Goal: Task Accomplishment & Management: Use online tool/utility

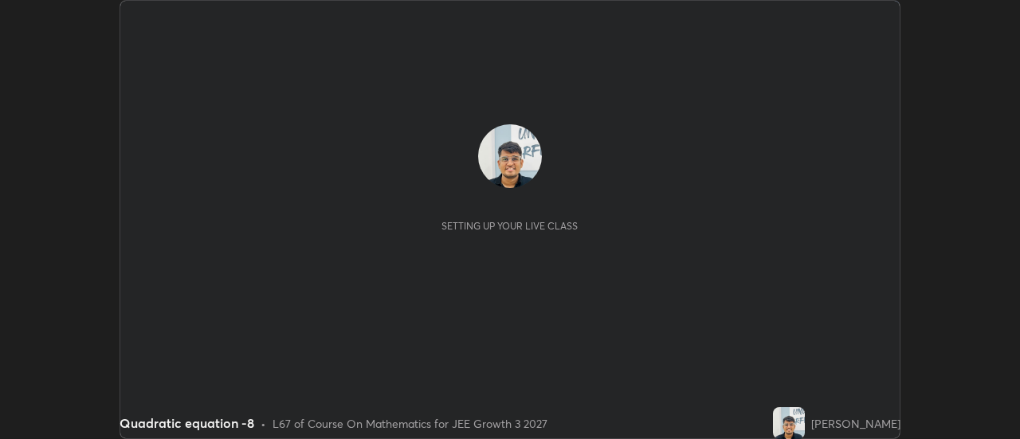
scroll to position [439, 1019]
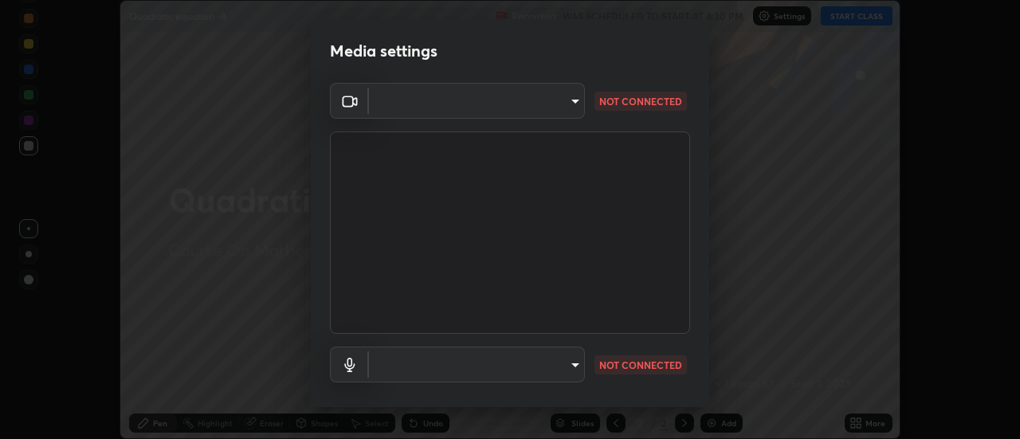
type input "1016c9670ba09e0da1ff6862f255b2c5b4dd1f04ff0e8715a66947f7e461f3c4"
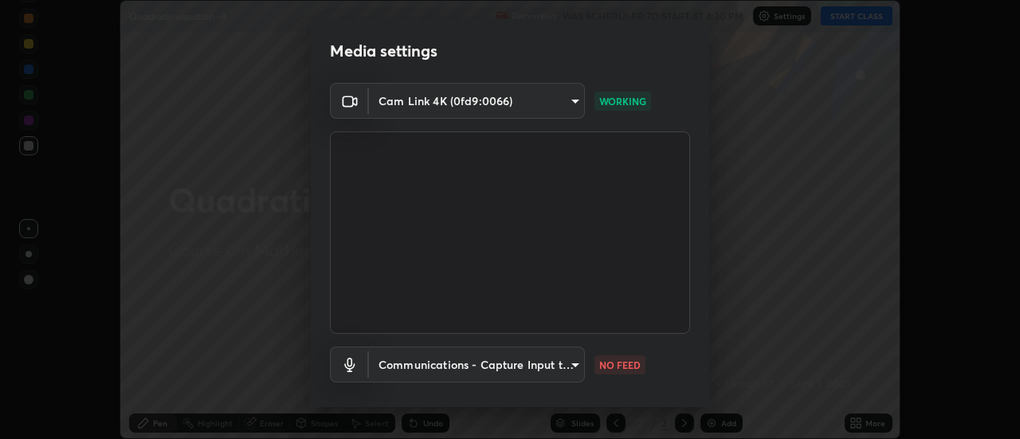
click at [572, 365] on body "Erase all Quadratic equation -8 Recording WAS SCHEDULED TO START AT 4:30 PM Set…" at bounding box center [510, 219] width 1020 height 439
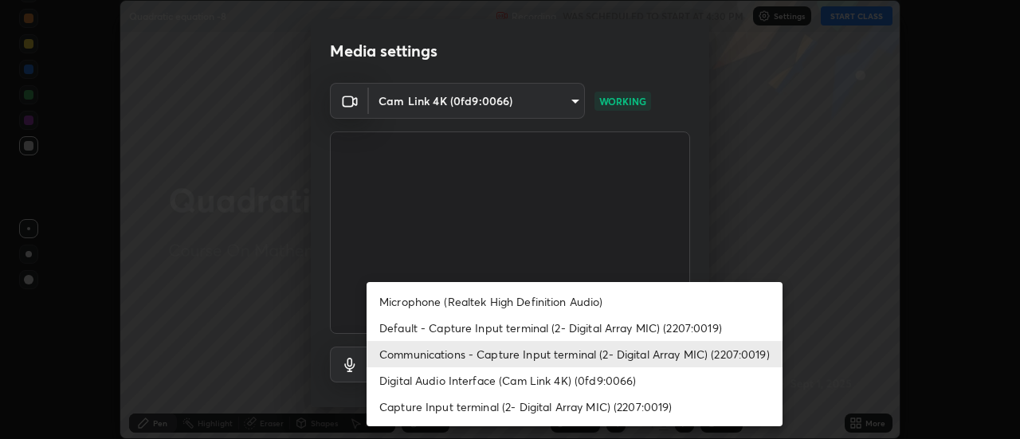
click at [553, 377] on li "Digital Audio Interface (Cam Link 4K) (0fd9:0066)" at bounding box center [574, 380] width 416 height 26
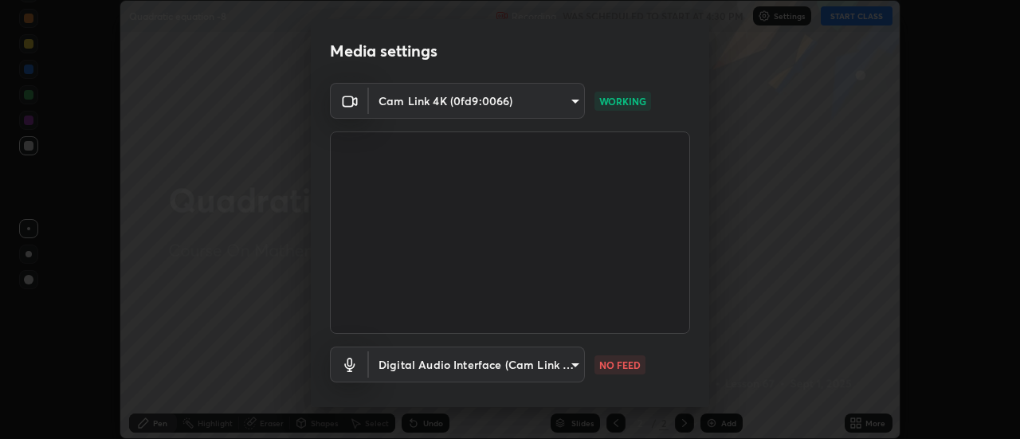
click at [545, 369] on body "Erase all Quadratic equation -8 Recording WAS SCHEDULED TO START AT 4:30 PM Set…" at bounding box center [510, 219] width 1020 height 439
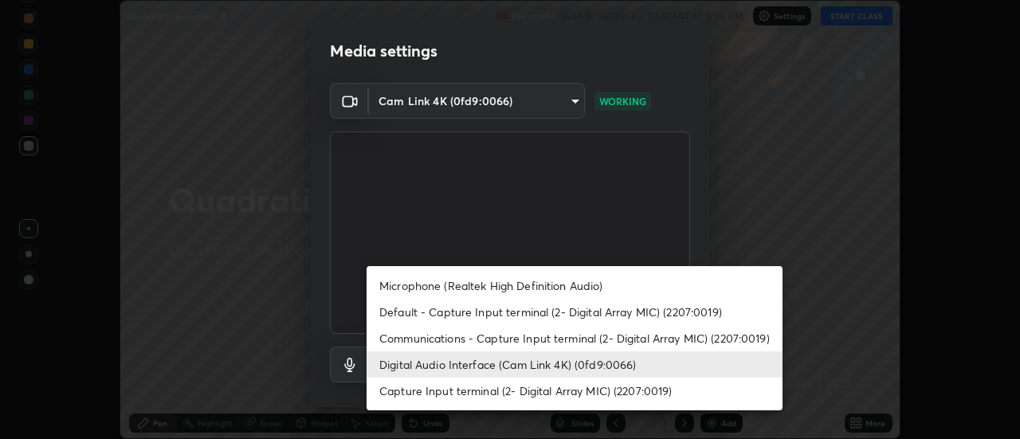
click at [543, 336] on li "Communications - Capture Input terminal (2- Digital Array MIC) (2207:0019)" at bounding box center [574, 338] width 416 height 26
type input "communications"
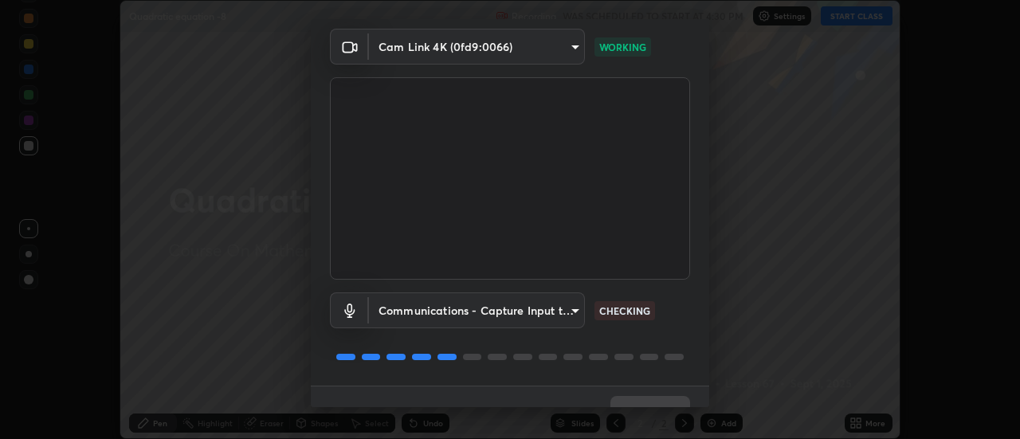
scroll to position [65, 0]
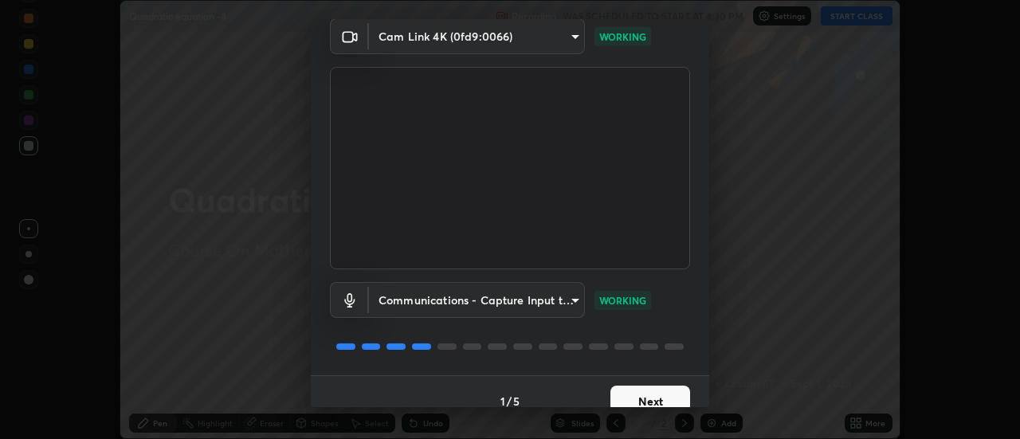
click at [633, 393] on button "Next" at bounding box center [650, 402] width 80 height 32
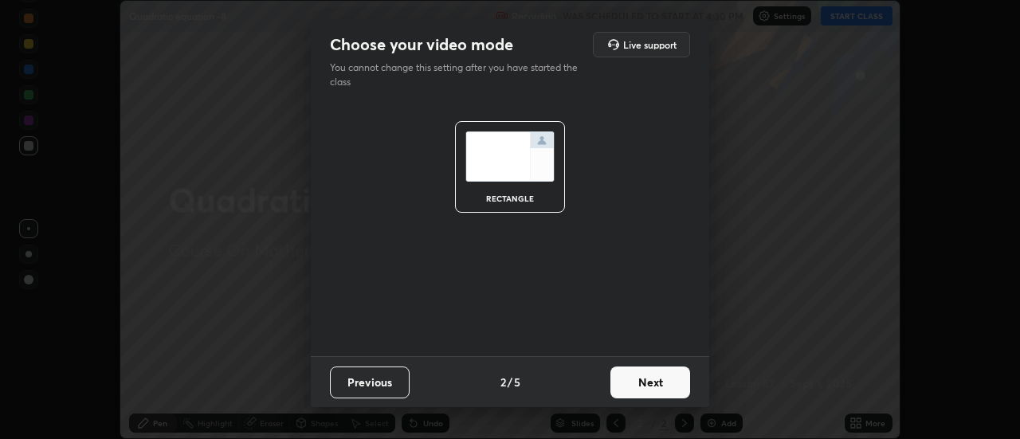
click at [655, 382] on button "Next" at bounding box center [650, 382] width 80 height 32
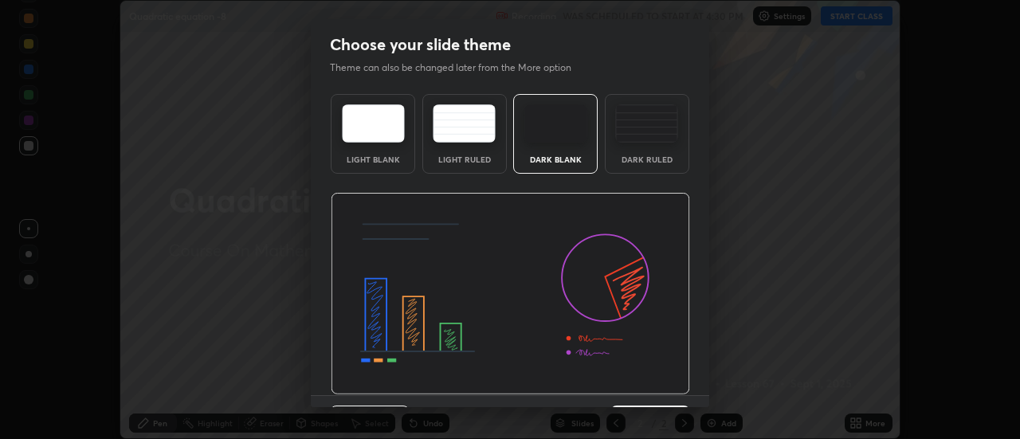
click at [657, 383] on img at bounding box center [510, 294] width 359 height 202
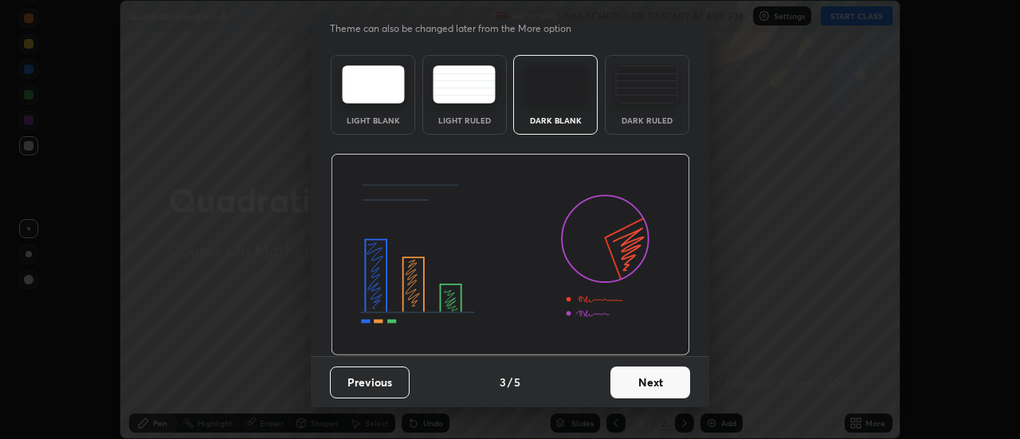
click at [664, 370] on button "Next" at bounding box center [650, 382] width 80 height 32
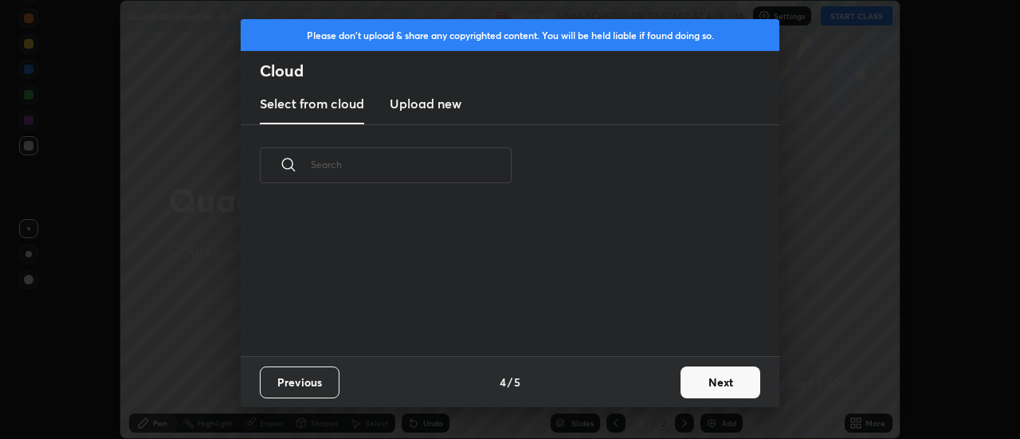
click at [690, 386] on button "Next" at bounding box center [720, 382] width 80 height 32
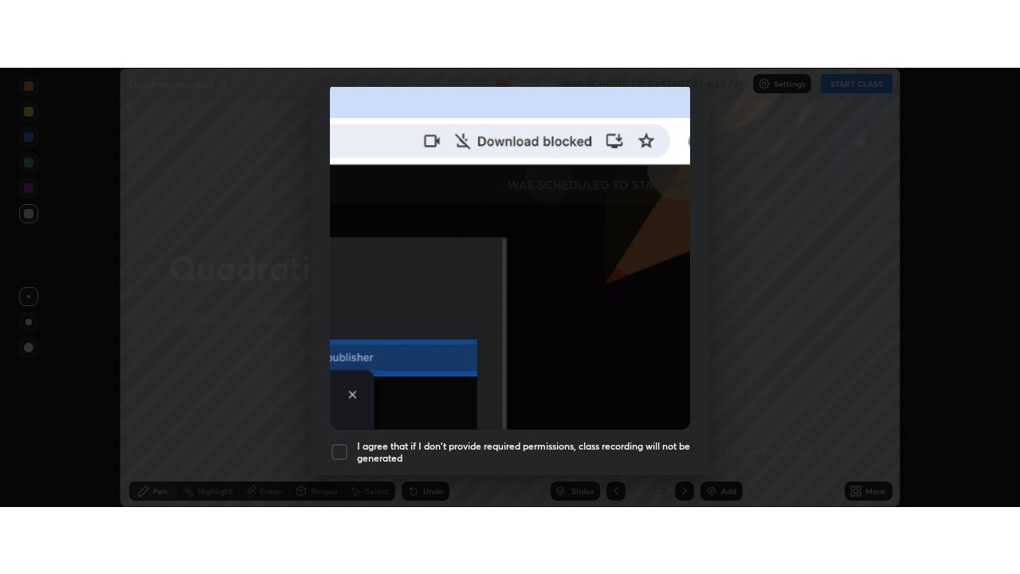
scroll to position [409, 0]
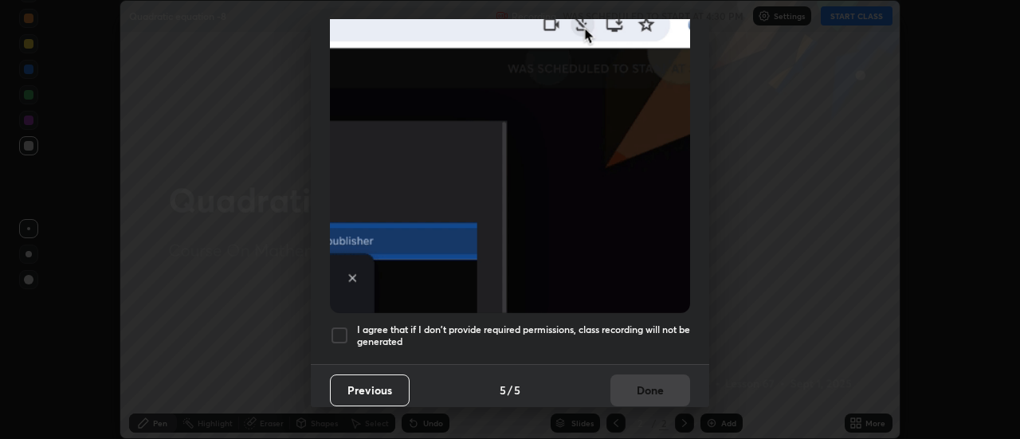
click at [606, 323] on h5 "I agree that if I don't provide required permissions, class recording will not …" at bounding box center [523, 335] width 333 height 25
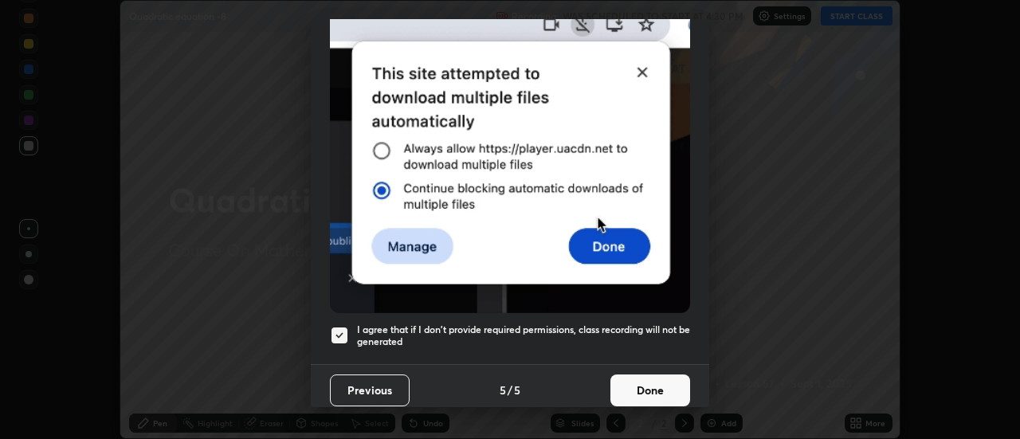
click at [640, 385] on button "Done" at bounding box center [650, 390] width 80 height 32
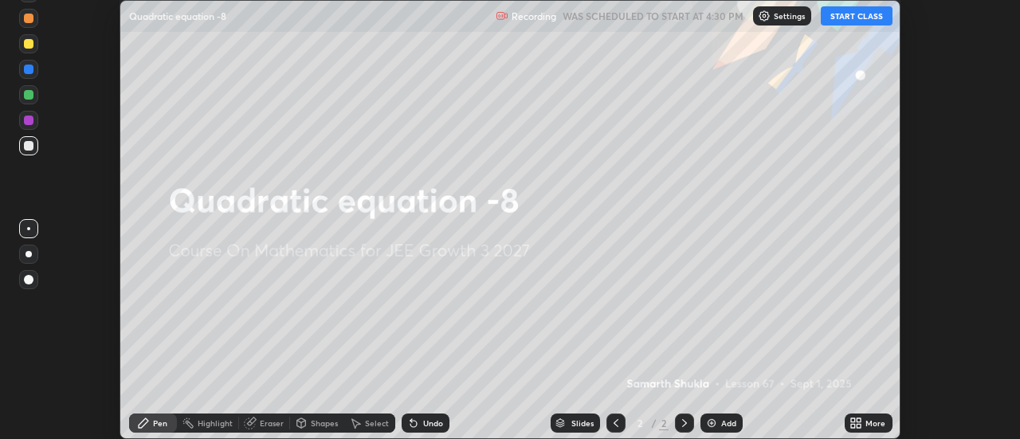
click at [859, 420] on icon at bounding box center [859, 420] width 4 height 4
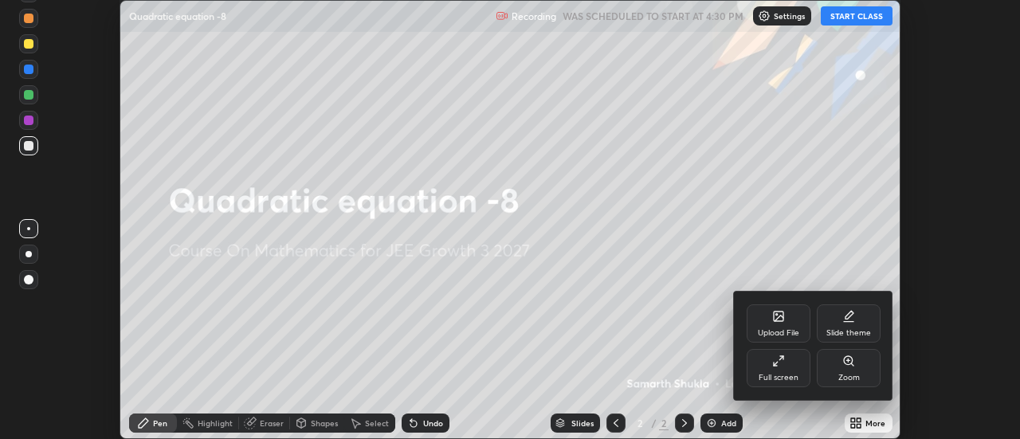
click at [778, 374] on div "Full screen" at bounding box center [778, 378] width 40 height 8
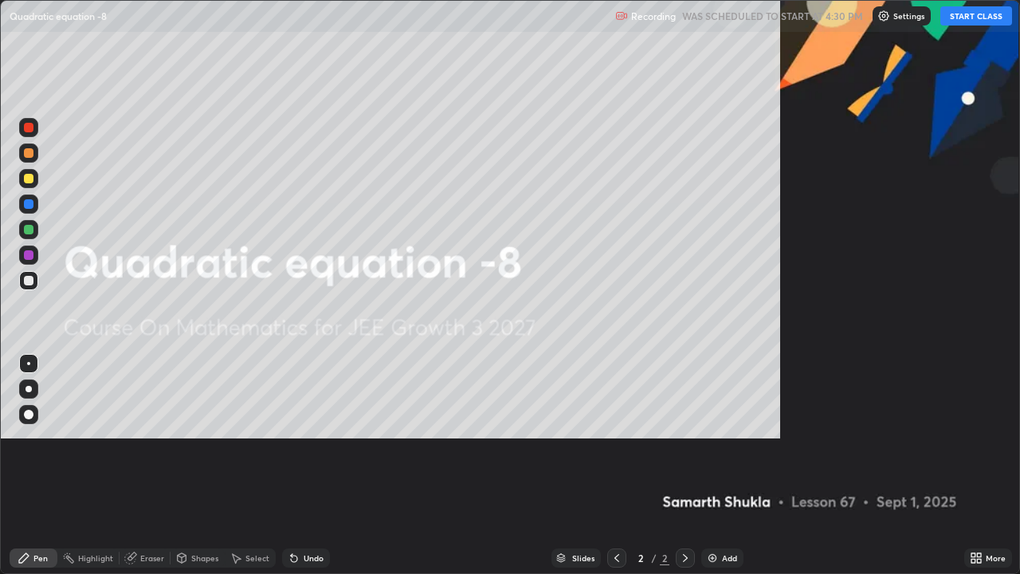
scroll to position [574, 1020]
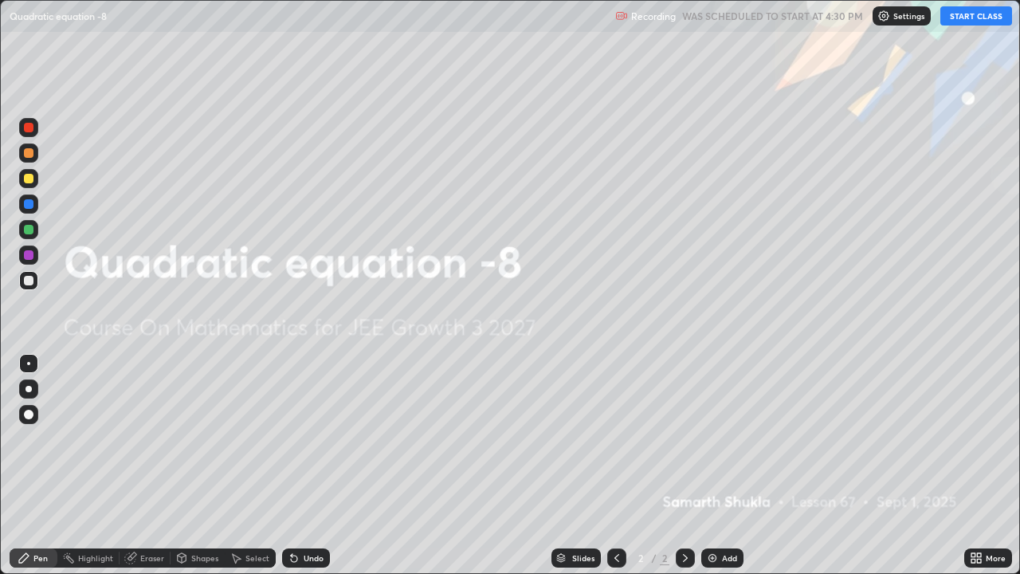
click at [958, 22] on button "START CLASS" at bounding box center [976, 15] width 72 height 19
click at [727, 438] on div "Add" at bounding box center [729, 558] width 15 height 8
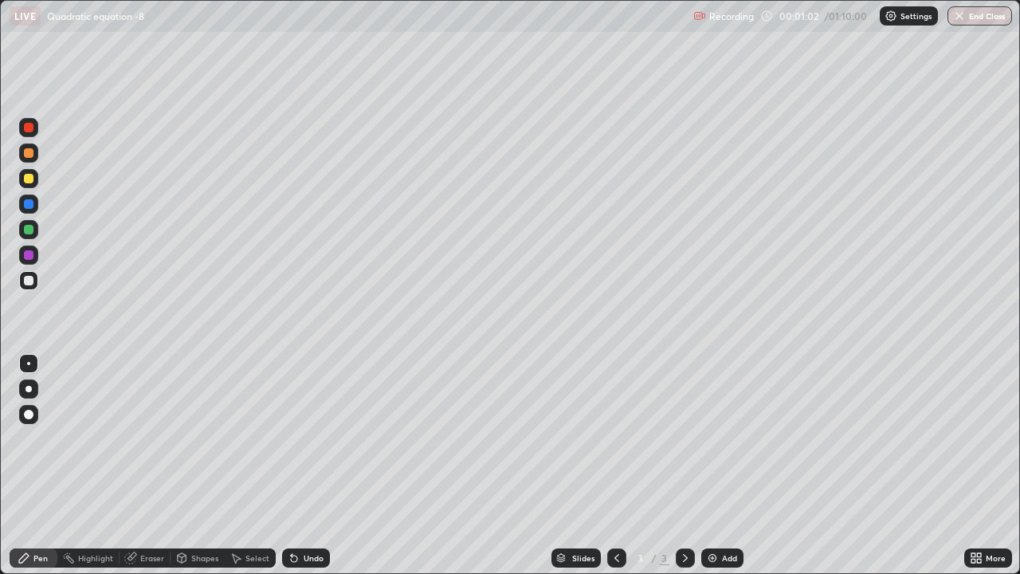
click at [156, 438] on div "Eraser" at bounding box center [152, 558] width 24 height 8
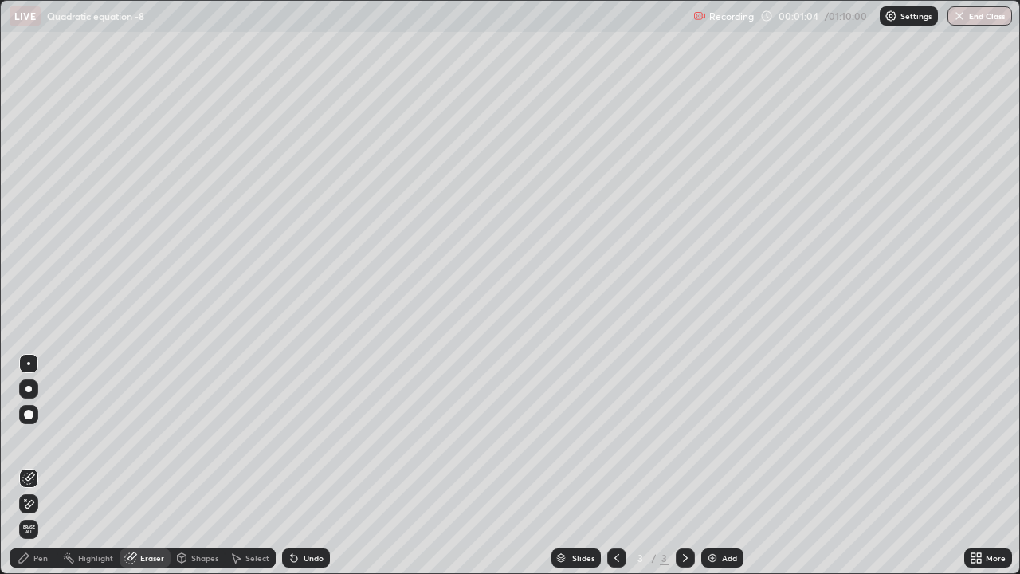
click at [39, 438] on div "Pen" at bounding box center [34, 557] width 48 height 19
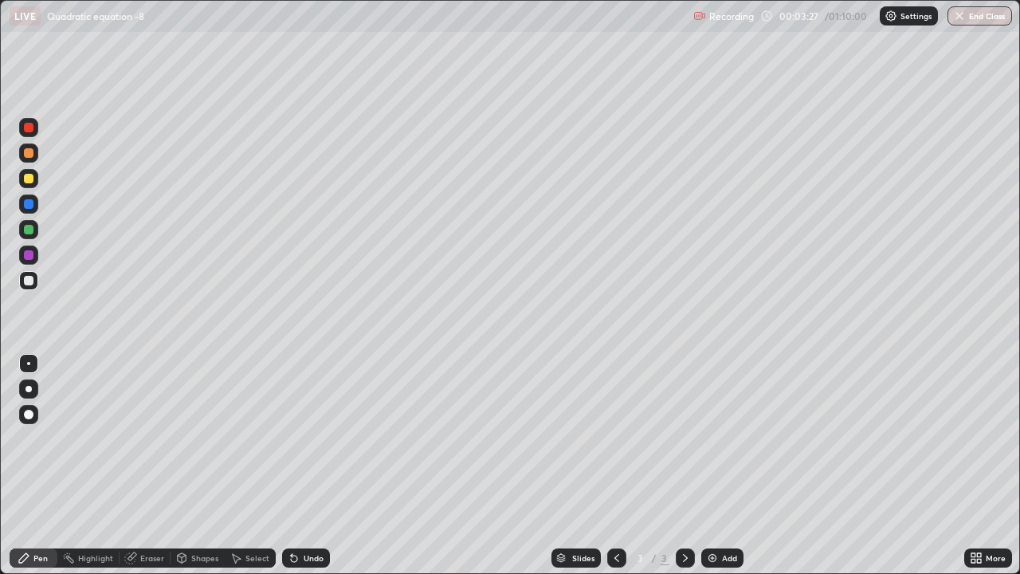
click at [29, 182] on div at bounding box center [29, 179] width 10 height 10
click at [38, 244] on div at bounding box center [28, 254] width 25 height 25
click at [29, 230] on div at bounding box center [29, 230] width 10 height 10
click at [707, 438] on img at bounding box center [712, 557] width 13 height 13
click at [35, 258] on div at bounding box center [28, 254] width 19 height 19
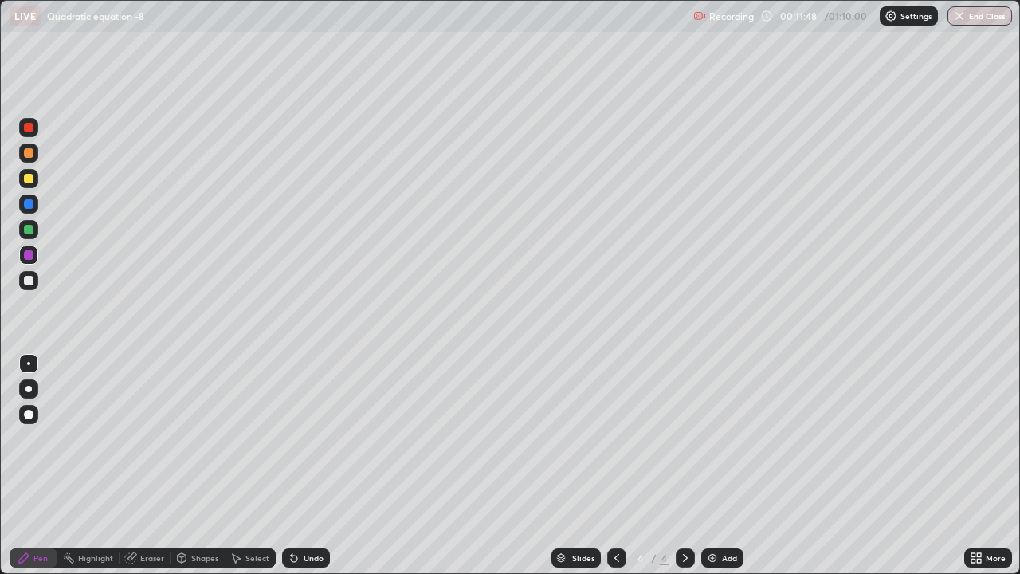
click at [304, 438] on div "Undo" at bounding box center [314, 558] width 20 height 8
click at [615, 438] on icon at bounding box center [616, 557] width 13 height 13
click at [685, 438] on icon at bounding box center [685, 557] width 13 height 13
click at [679, 438] on icon at bounding box center [685, 557] width 13 height 13
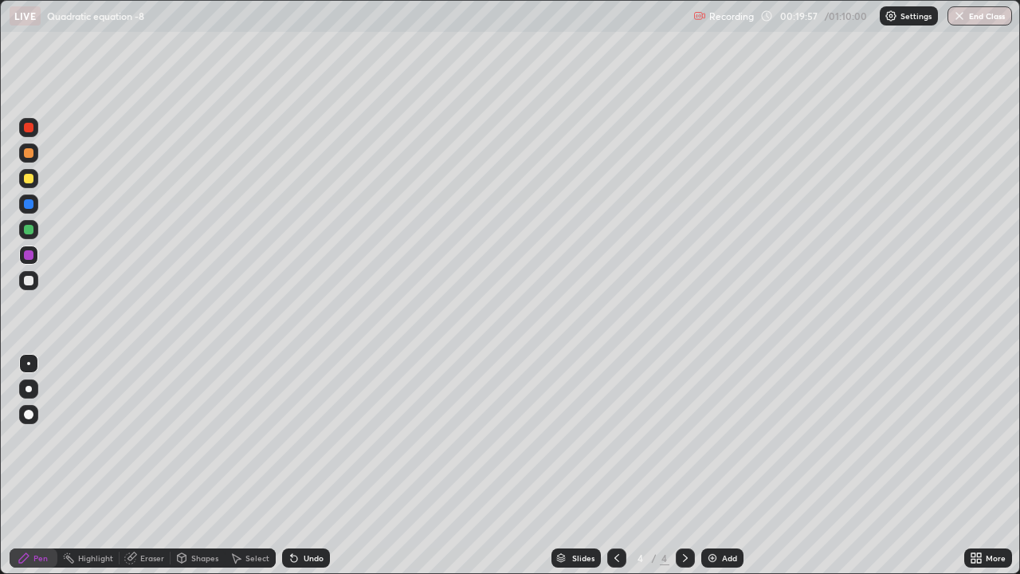
click at [720, 438] on div "Add" at bounding box center [722, 557] width 42 height 19
click at [161, 438] on div "Eraser" at bounding box center [152, 558] width 24 height 8
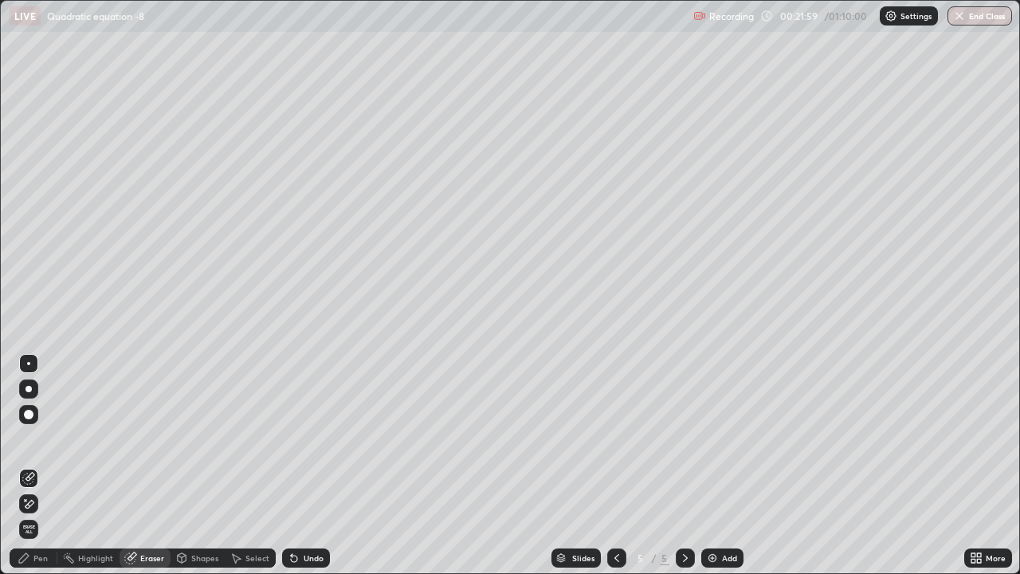
click at [48, 438] on div "Pen" at bounding box center [34, 557] width 48 height 19
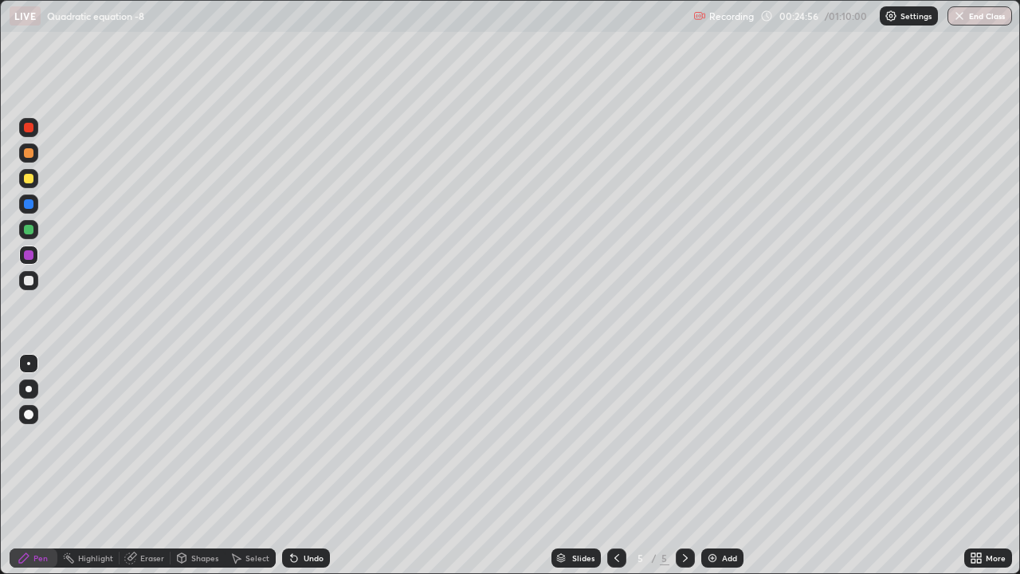
click at [723, 438] on div "Add" at bounding box center [722, 557] width 42 height 19
click at [151, 438] on div "Eraser" at bounding box center [145, 557] width 51 height 19
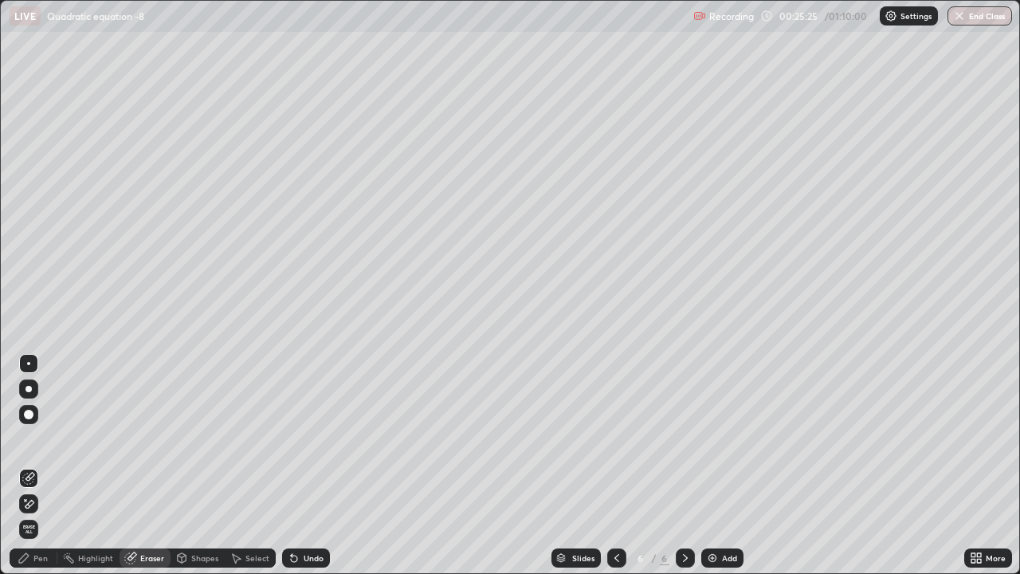
click at [41, 438] on div "Pen" at bounding box center [40, 558] width 14 height 8
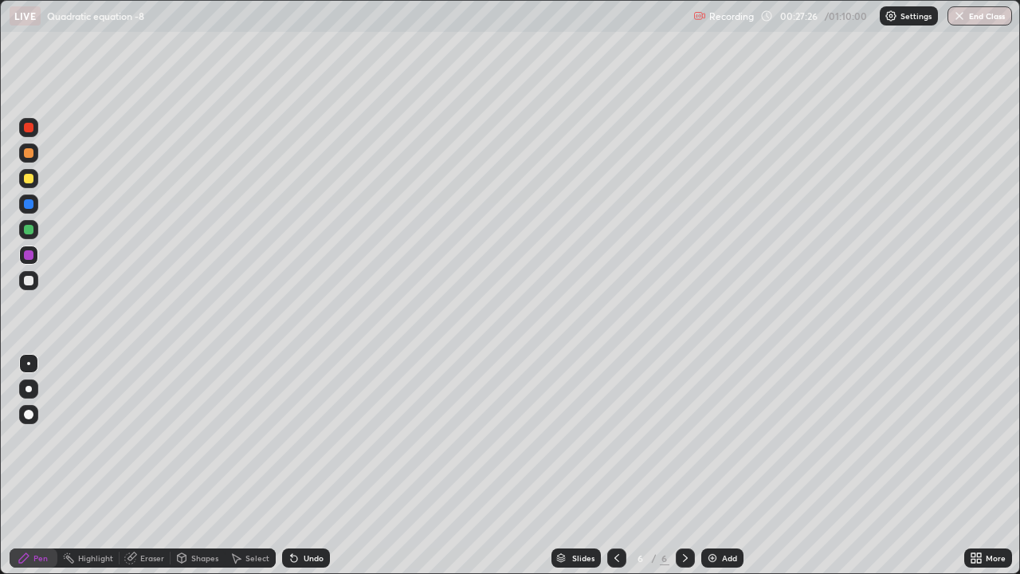
click at [319, 438] on div "Undo" at bounding box center [314, 558] width 20 height 8
click at [316, 438] on div "Undo" at bounding box center [314, 558] width 20 height 8
click at [160, 438] on div "Eraser" at bounding box center [152, 558] width 24 height 8
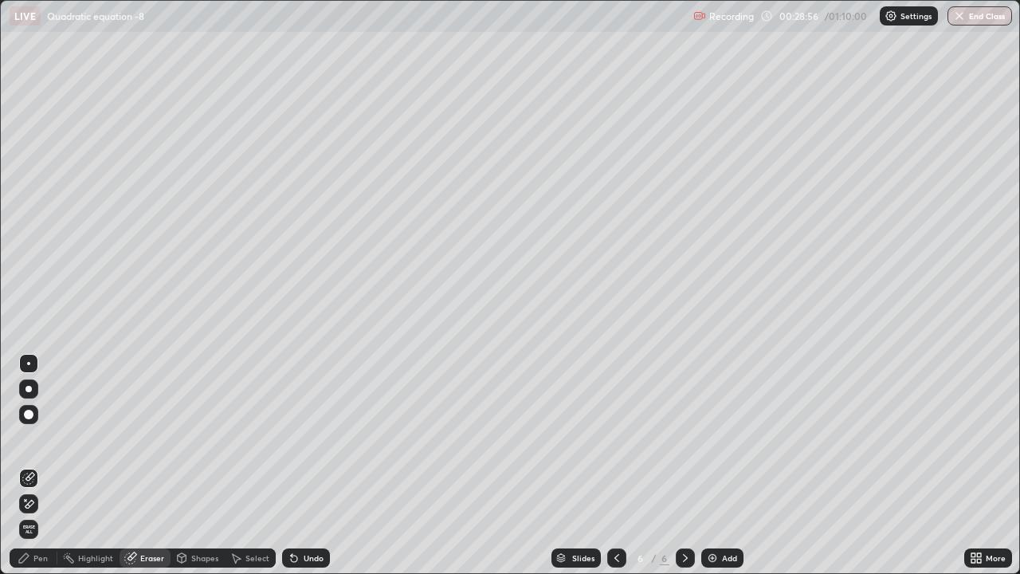
click at [44, 438] on div "Pen" at bounding box center [40, 558] width 14 height 8
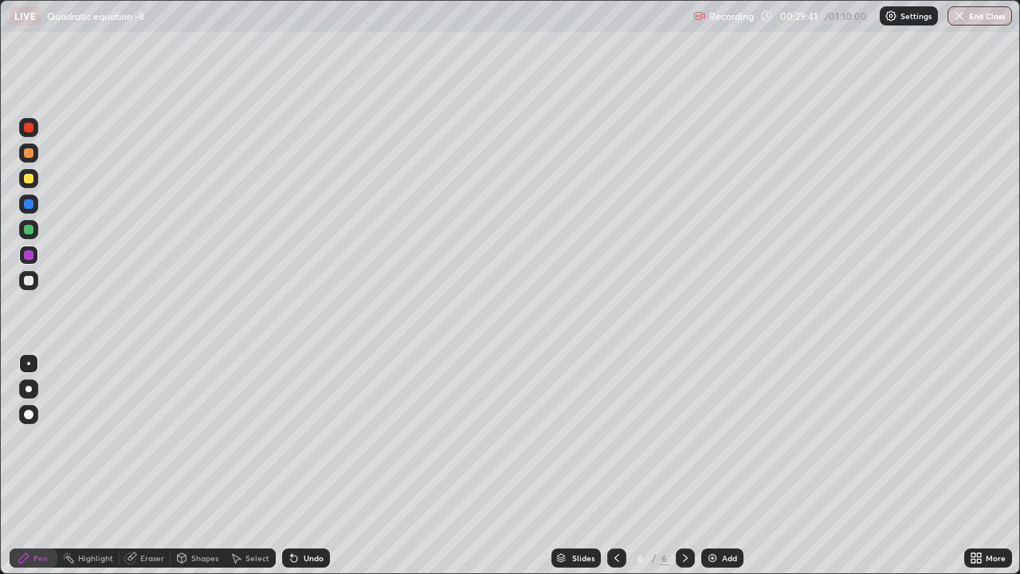
click at [615, 438] on icon at bounding box center [616, 557] width 13 height 13
click at [623, 438] on div at bounding box center [616, 557] width 19 height 19
click at [617, 438] on icon at bounding box center [616, 557] width 13 height 13
click at [684, 438] on icon at bounding box center [685, 557] width 13 height 13
click at [689, 438] on icon at bounding box center [685, 557] width 13 height 13
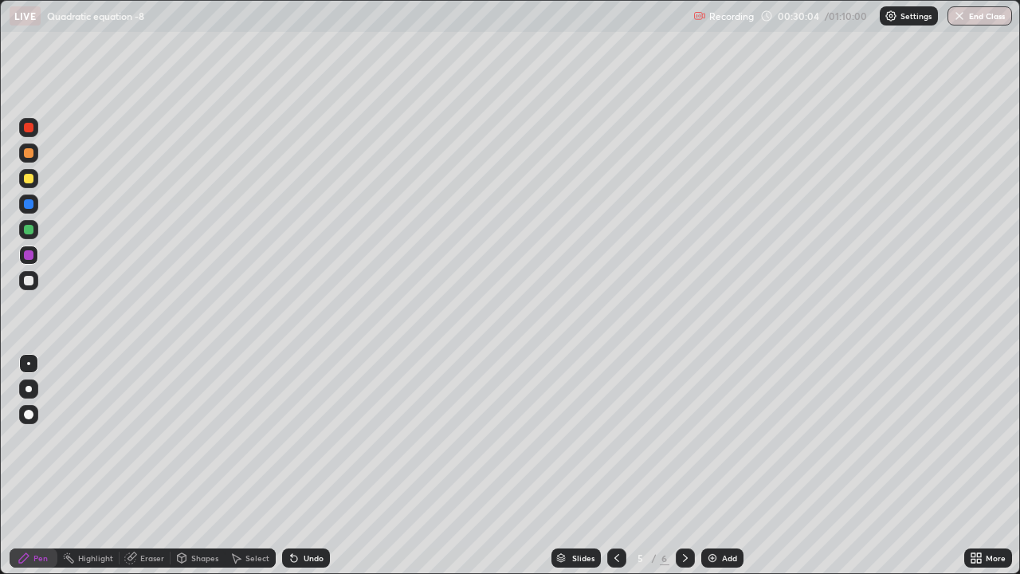
click at [684, 438] on icon at bounding box center [685, 557] width 13 height 13
click at [304, 438] on div "Undo" at bounding box center [314, 558] width 20 height 8
click at [717, 438] on img at bounding box center [712, 557] width 13 height 13
click at [29, 178] on div at bounding box center [29, 179] width 10 height 10
click at [684, 438] on icon at bounding box center [685, 557] width 13 height 13
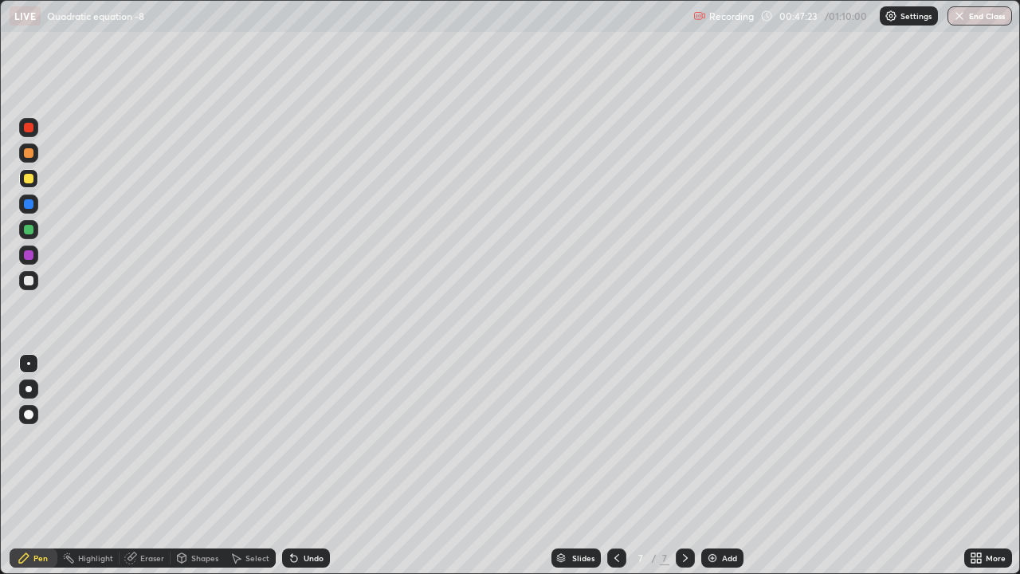
click at [713, 438] on img at bounding box center [712, 557] width 13 height 13
click at [615, 438] on icon at bounding box center [616, 557] width 13 height 13
click at [686, 438] on div at bounding box center [685, 558] width 19 height 32
click at [617, 438] on icon at bounding box center [616, 557] width 13 height 13
click at [684, 438] on icon at bounding box center [685, 557] width 13 height 13
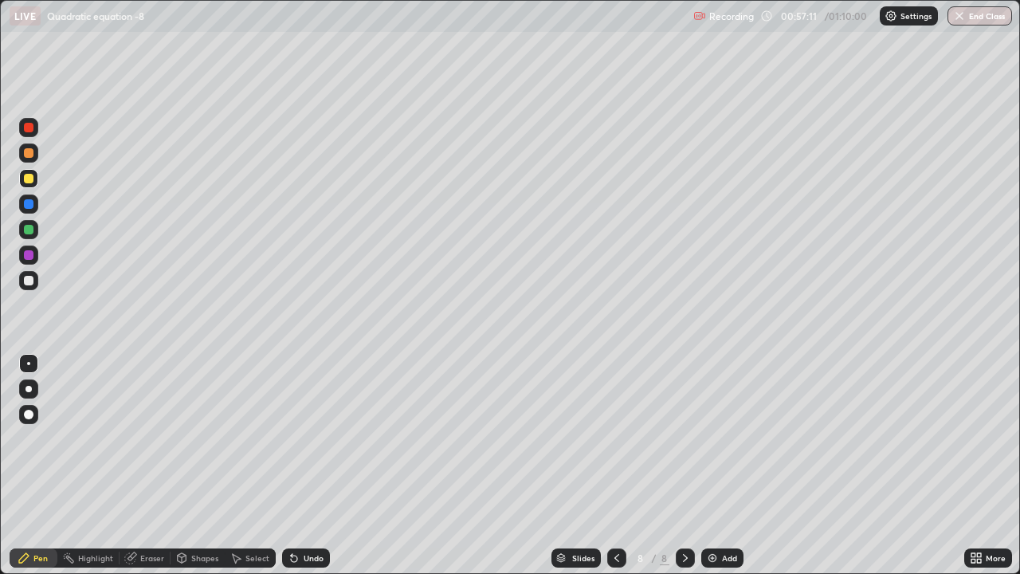
click at [727, 438] on div "Add" at bounding box center [729, 558] width 15 height 8
click at [143, 438] on div "Eraser" at bounding box center [152, 558] width 24 height 8
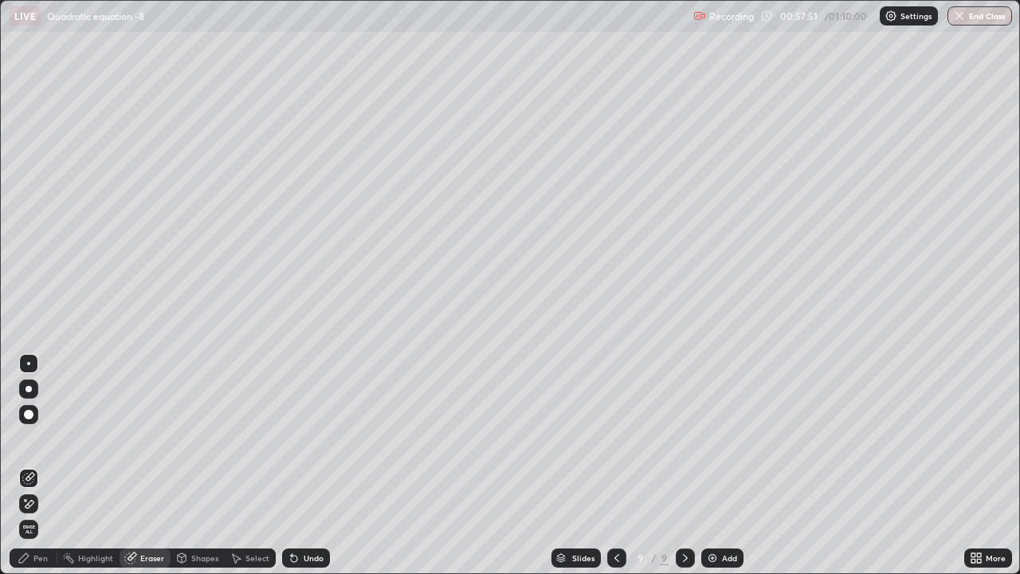
click at [41, 438] on div "Pen" at bounding box center [34, 557] width 48 height 19
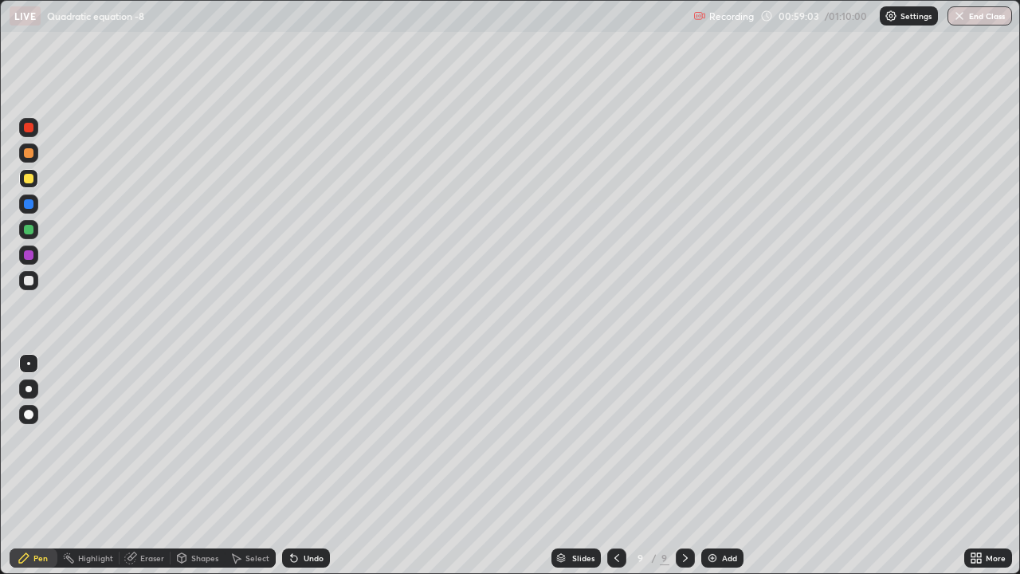
click at [30, 261] on div at bounding box center [28, 254] width 19 height 19
click at [325, 438] on div "Undo" at bounding box center [306, 557] width 48 height 19
click at [321, 438] on div "Undo" at bounding box center [306, 557] width 48 height 19
click at [719, 438] on div "Add" at bounding box center [722, 557] width 42 height 19
click at [136, 438] on div "Eraser" at bounding box center [145, 557] width 51 height 19
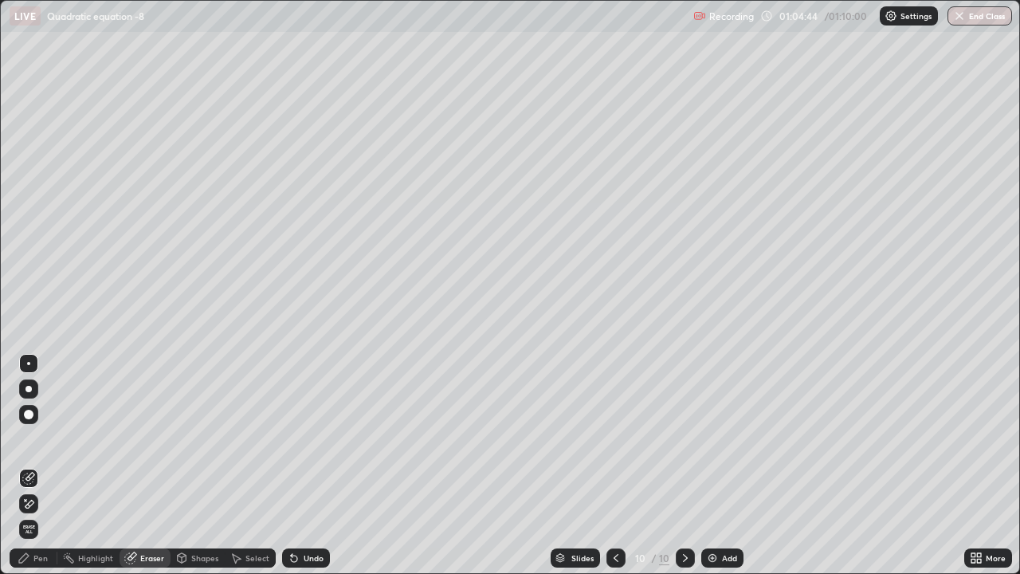
click at [35, 438] on div "Pen" at bounding box center [40, 558] width 14 height 8
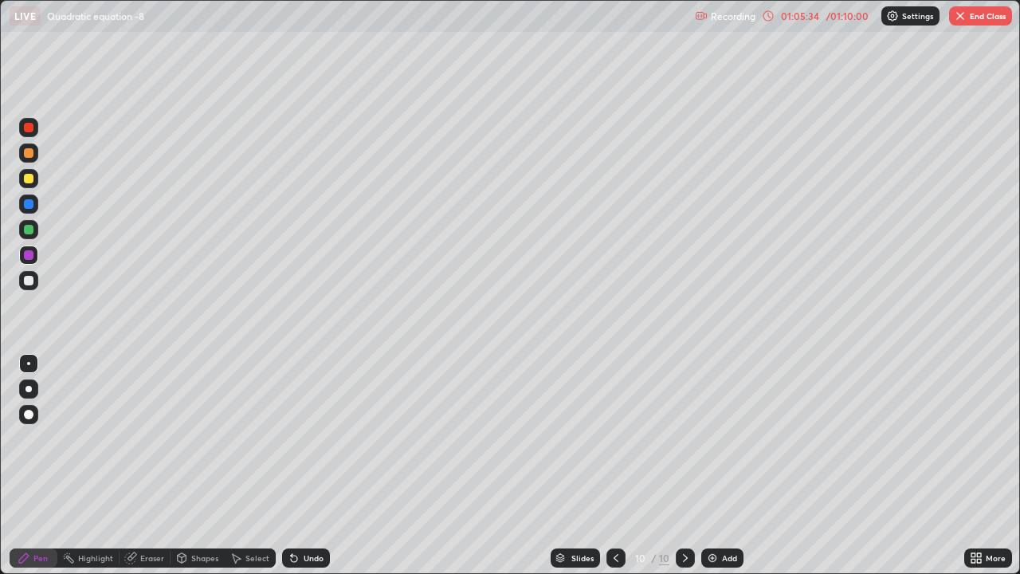
click at [834, 17] on div "/ 01:10:00" at bounding box center [846, 16] width 49 height 10
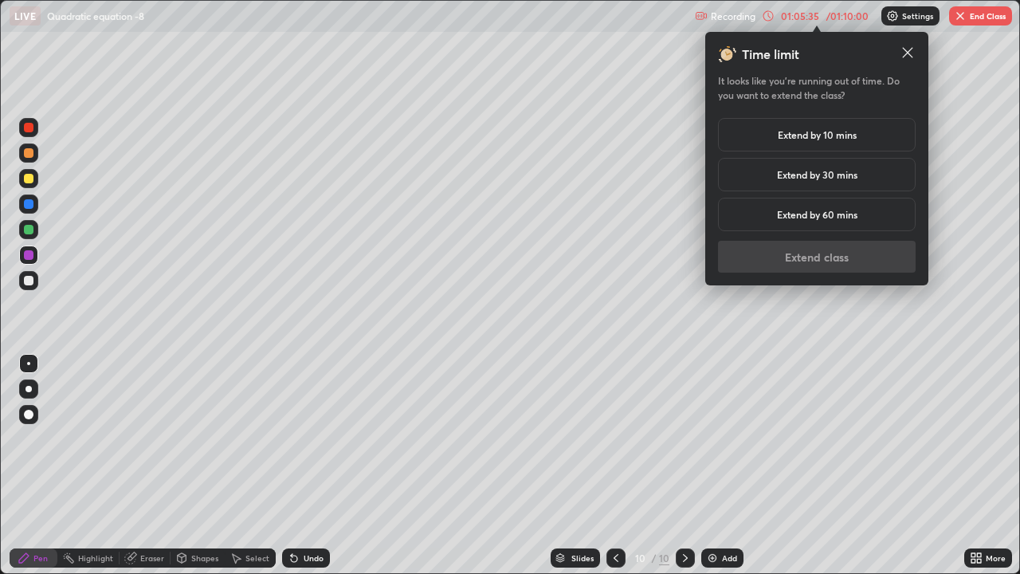
click at [844, 131] on h5 "Extend by 10 mins" at bounding box center [817, 134] width 79 height 14
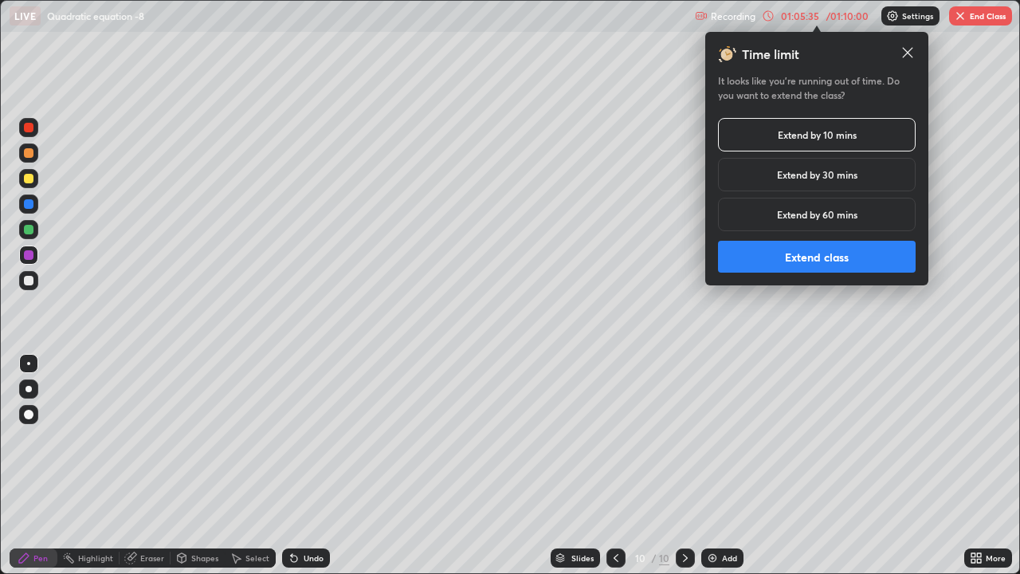
click at [821, 256] on button "Extend class" at bounding box center [817, 257] width 198 height 32
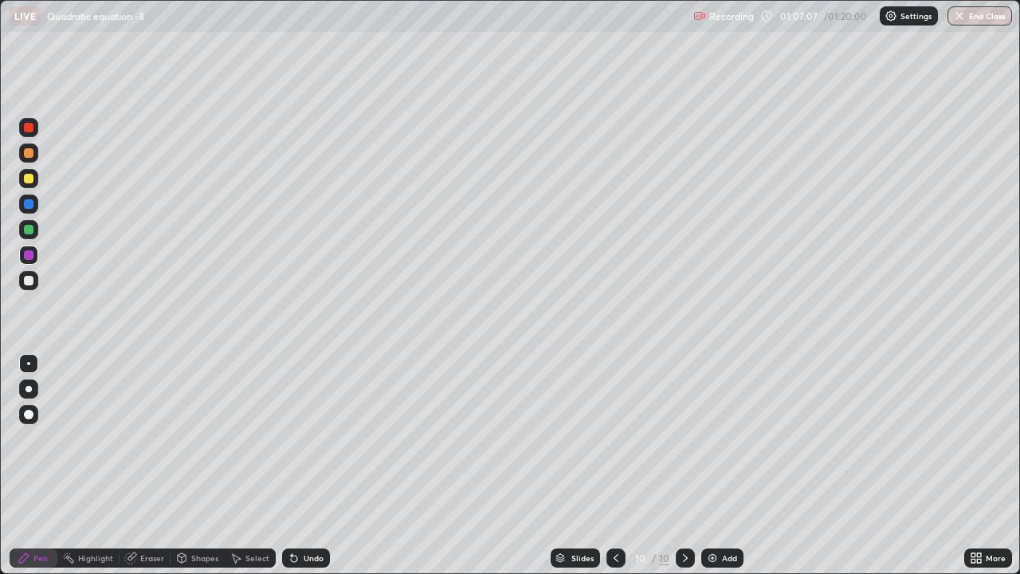
click at [154, 438] on div "Eraser" at bounding box center [152, 558] width 24 height 8
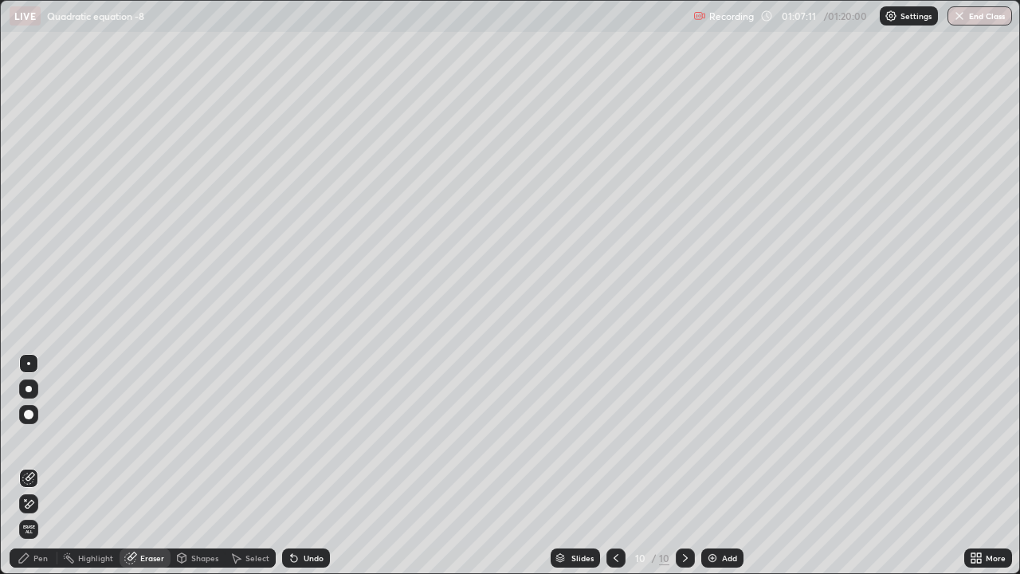
click at [45, 438] on div "Pen" at bounding box center [40, 558] width 14 height 8
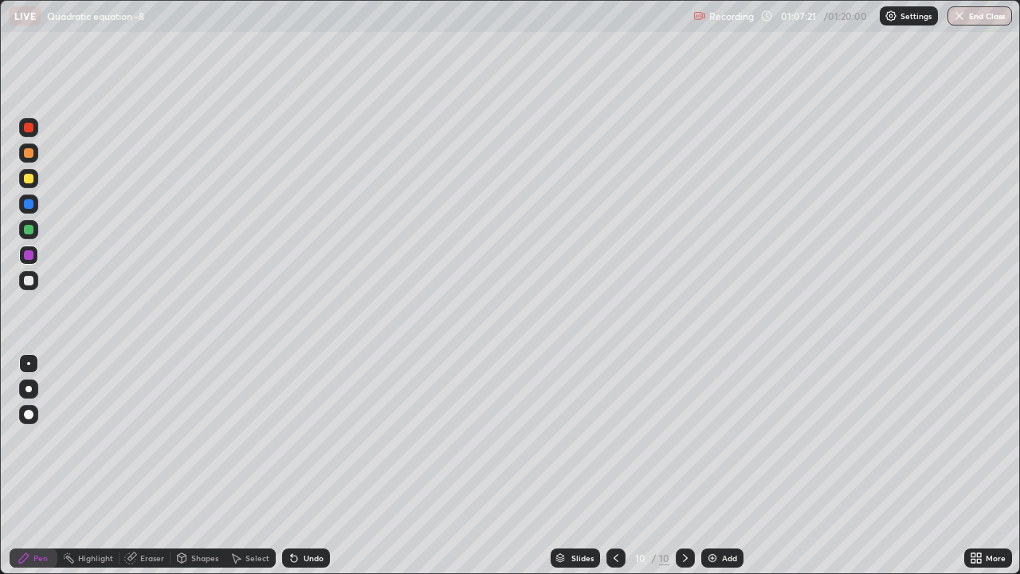
click at [29, 177] on div at bounding box center [29, 179] width 10 height 10
click at [722, 438] on div "Add" at bounding box center [729, 558] width 15 height 8
click at [146, 438] on div "Eraser" at bounding box center [152, 558] width 24 height 8
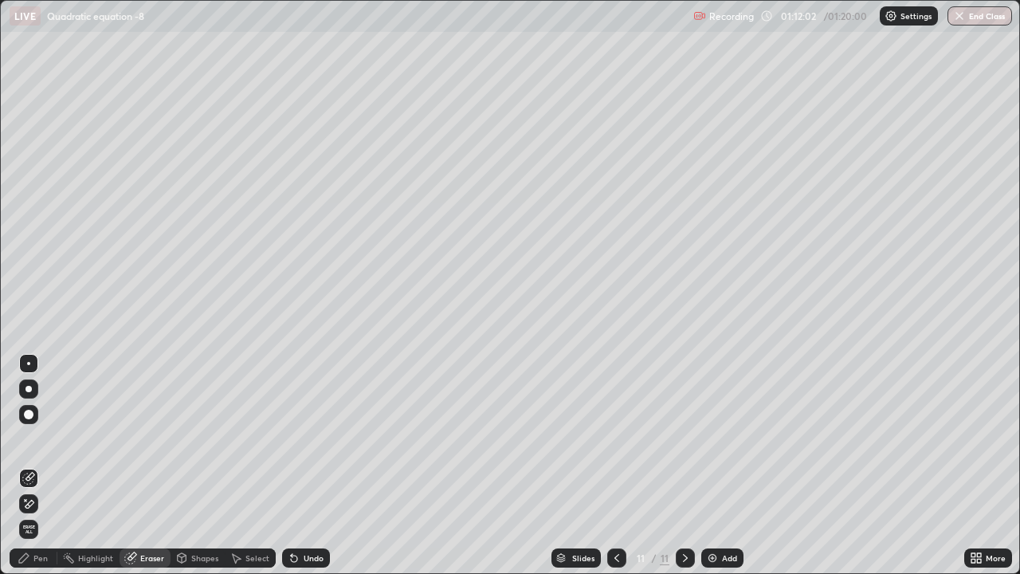
click at [39, 438] on div "Pen" at bounding box center [40, 558] width 14 height 8
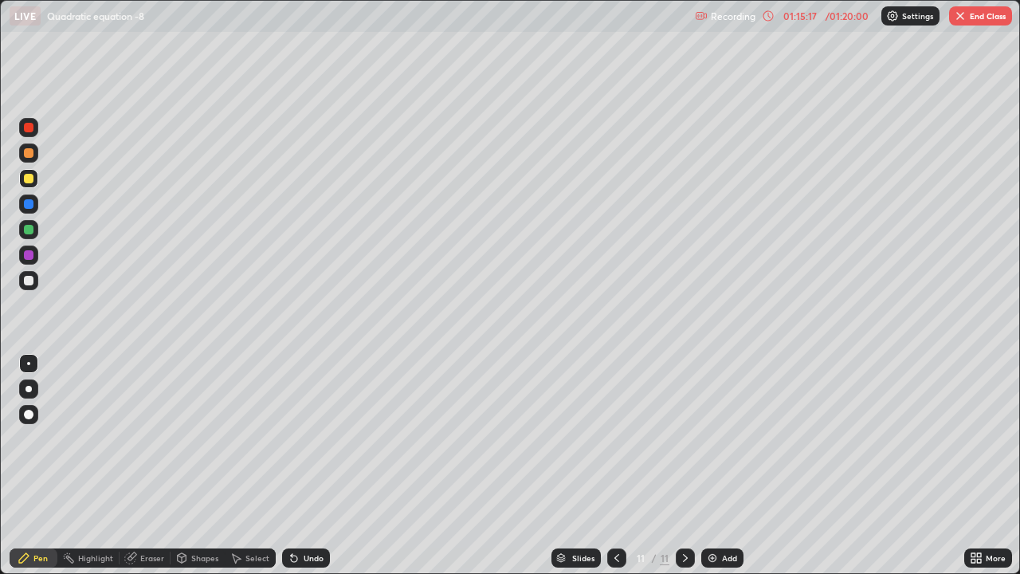
click at [978, 18] on button "End Class" at bounding box center [980, 15] width 63 height 19
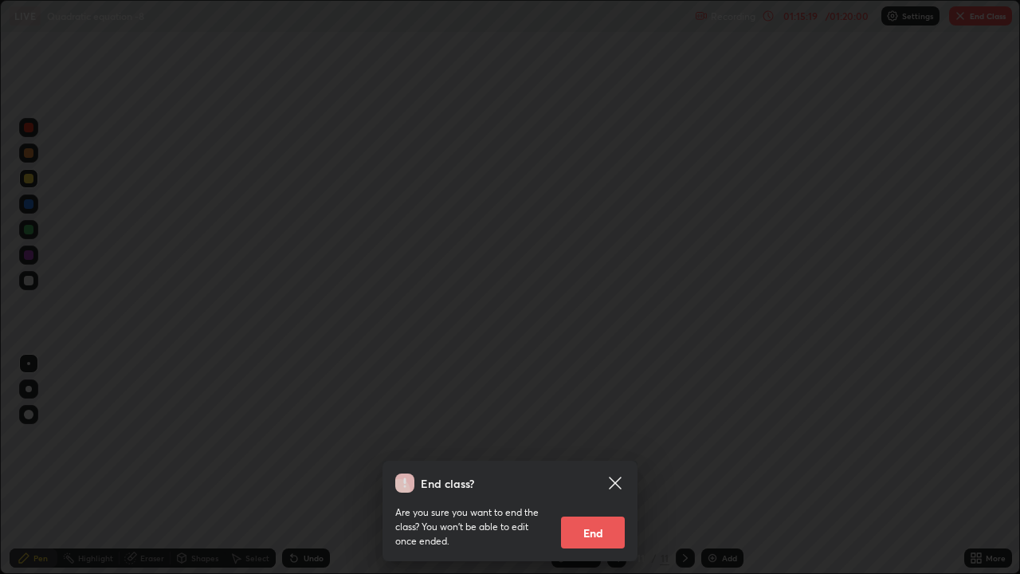
click at [606, 438] on button "End" at bounding box center [593, 532] width 64 height 32
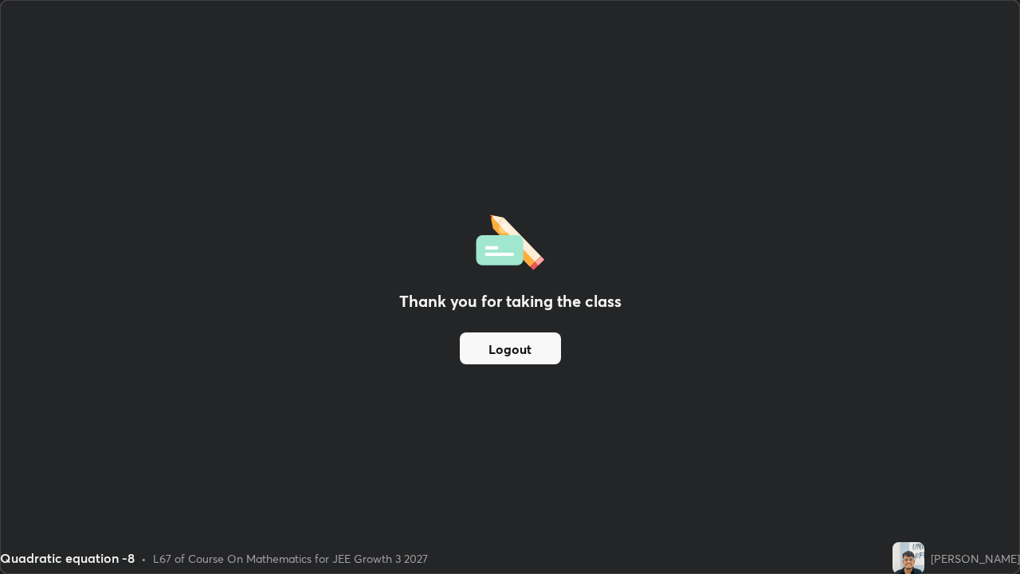
click at [516, 343] on button "Logout" at bounding box center [510, 348] width 101 height 32
